Goal: Information Seeking & Learning: Compare options

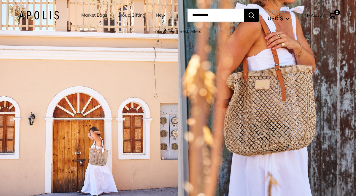
click at [96, 14] on link "Market Bags" at bounding box center [94, 15] width 26 height 8
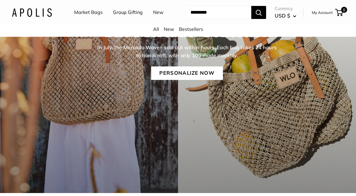
scroll to position [49, 0]
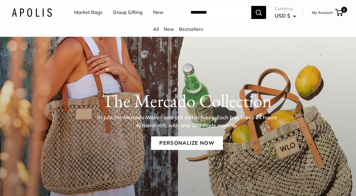
click at [88, 13] on link "Market Bags" at bounding box center [88, 12] width 28 height 9
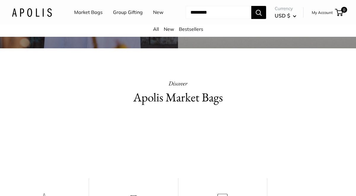
scroll to position [228, 0]
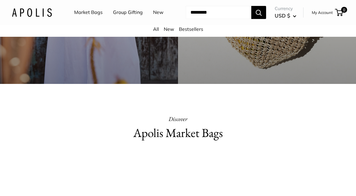
click at [168, 133] on h2 "Apolis Market Bags" at bounding box center [178, 133] width 166 height 18
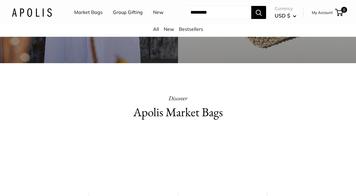
scroll to position [251, 0]
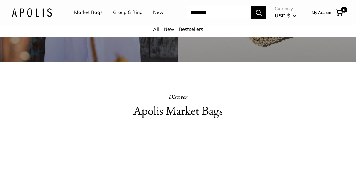
click at [169, 113] on h2 "Apolis Market Bags" at bounding box center [178, 111] width 166 height 18
click at [167, 155] on video at bounding box center [177, 157] width 89 height 44
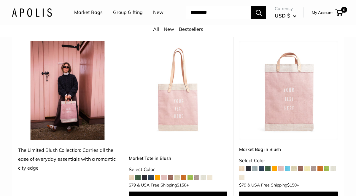
scroll to position [874, 0]
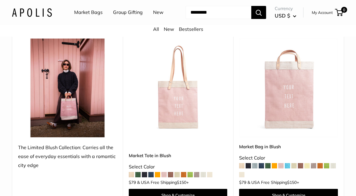
click at [0, 0] on img at bounding box center [0, 0] width 0 height 0
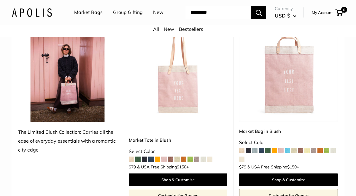
scroll to position [904, 0]
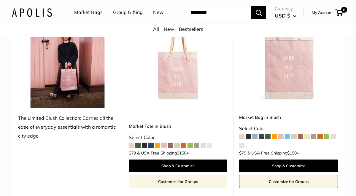
click at [0, 0] on img at bounding box center [0, 0] width 0 height 0
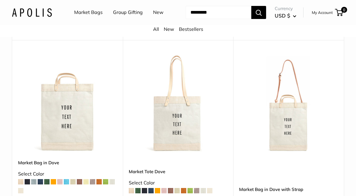
scroll to position [658, 0]
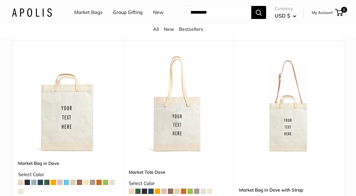
click at [0, 0] on img at bounding box center [0, 0] width 0 height 0
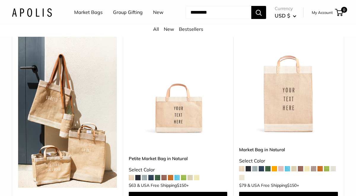
scroll to position [82, 0]
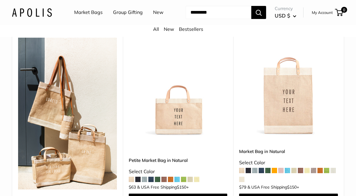
click at [0, 0] on img at bounding box center [0, 0] width 0 height 0
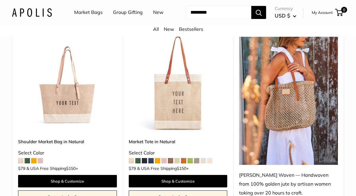
scroll to position [294, 0]
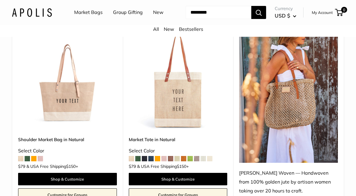
click at [0, 0] on img at bounding box center [0, 0] width 0 height 0
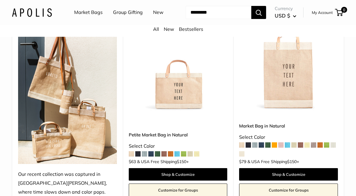
scroll to position [107, 0]
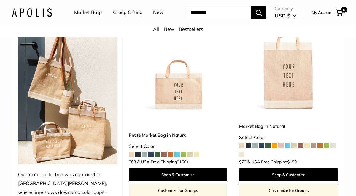
click at [0, 0] on img at bounding box center [0, 0] width 0 height 0
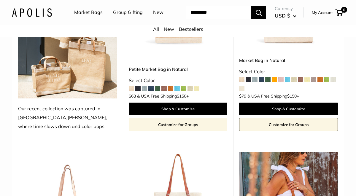
scroll to position [233, 0]
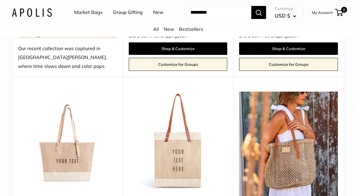
click at [0, 0] on img at bounding box center [0, 0] width 0 height 0
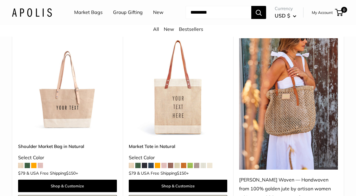
scroll to position [287, 0]
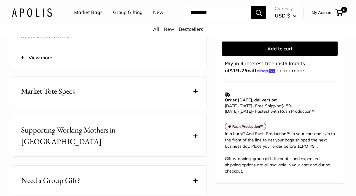
scroll to position [307, 0]
click at [196, 93] on button "Market Tote Specs" at bounding box center [109, 90] width 194 height 29
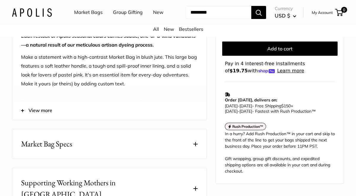
scroll to position [264, 0]
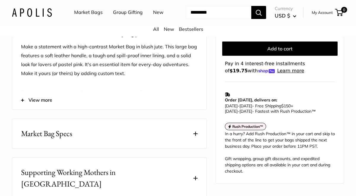
click at [198, 132] on button "Market Bag Specs" at bounding box center [109, 133] width 194 height 29
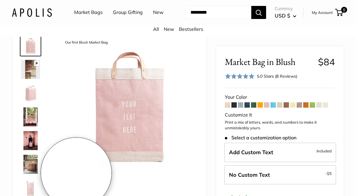
scroll to position [33, 0]
